Goal: Information Seeking & Learning: Check status

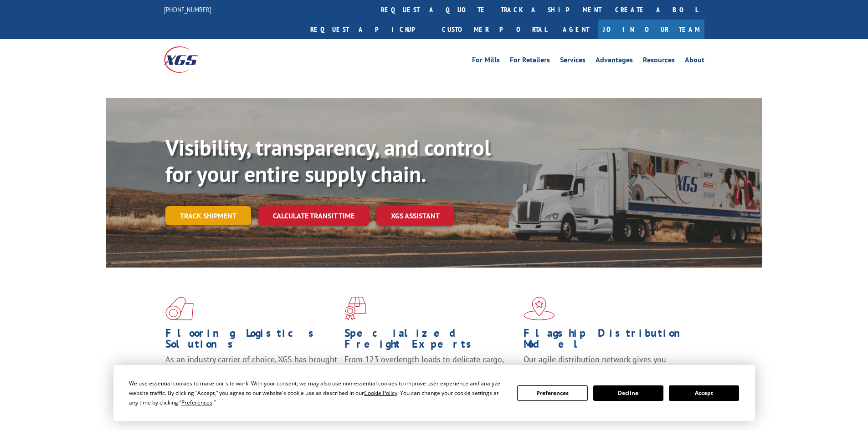
click at [214, 206] on link "Track shipment" at bounding box center [208, 215] width 86 height 19
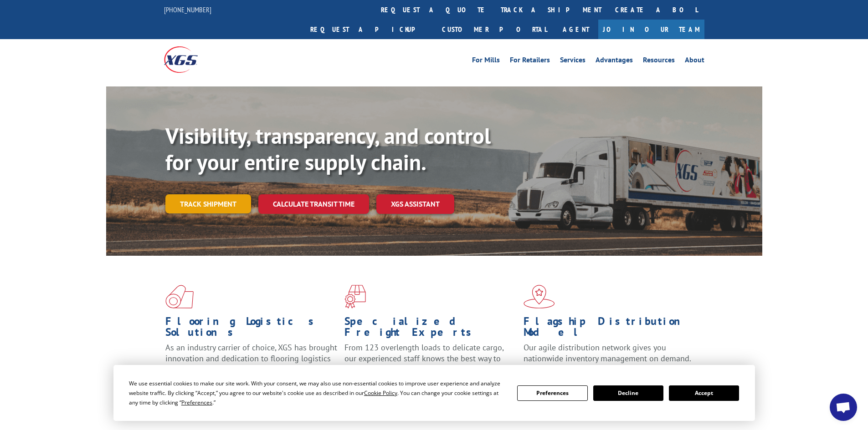
click at [189, 194] on link "Track shipment" at bounding box center [208, 203] width 86 height 19
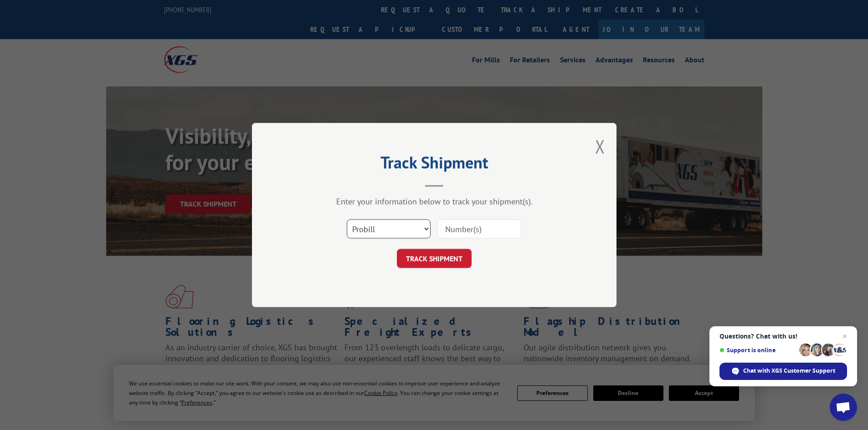
click at [391, 230] on select "Select category... Probill BOL PO" at bounding box center [389, 229] width 84 height 19
select select "bol"
click at [347, 220] on select "Select category... Probill BOL PO" at bounding box center [389, 229] width 84 height 19
paste input "6013354"
type input "6013354"
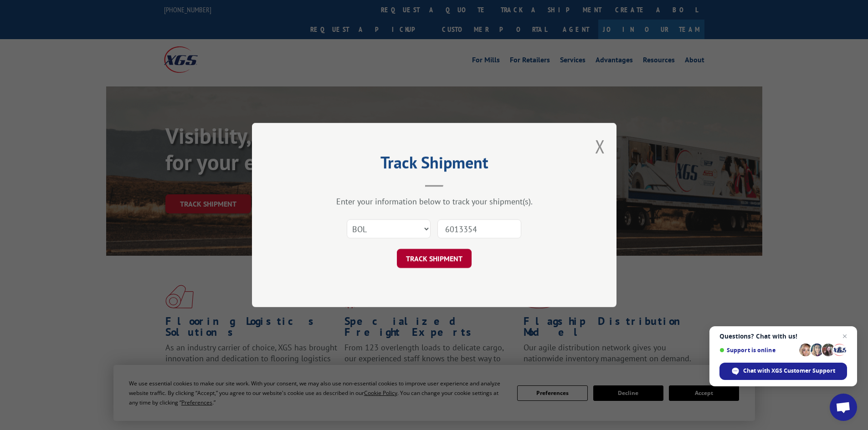
click at [421, 259] on button "TRACK SHIPMENT" at bounding box center [434, 258] width 75 height 19
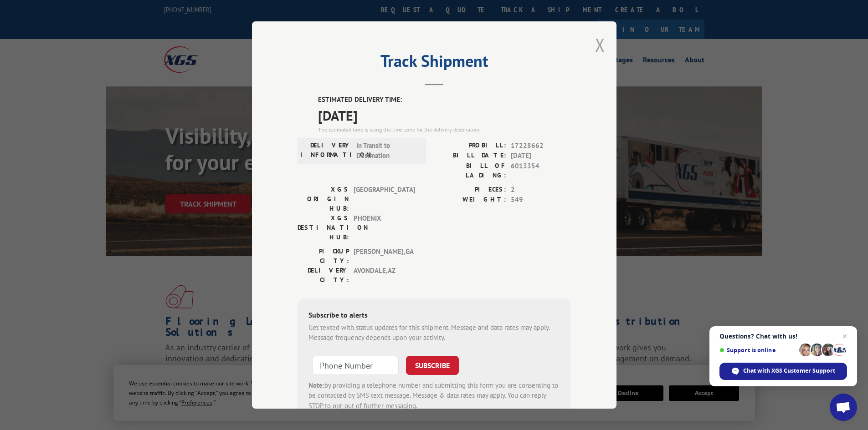
click at [599, 45] on button "Close modal" at bounding box center [600, 45] width 10 height 24
